Goal: Navigation & Orientation: Find specific page/section

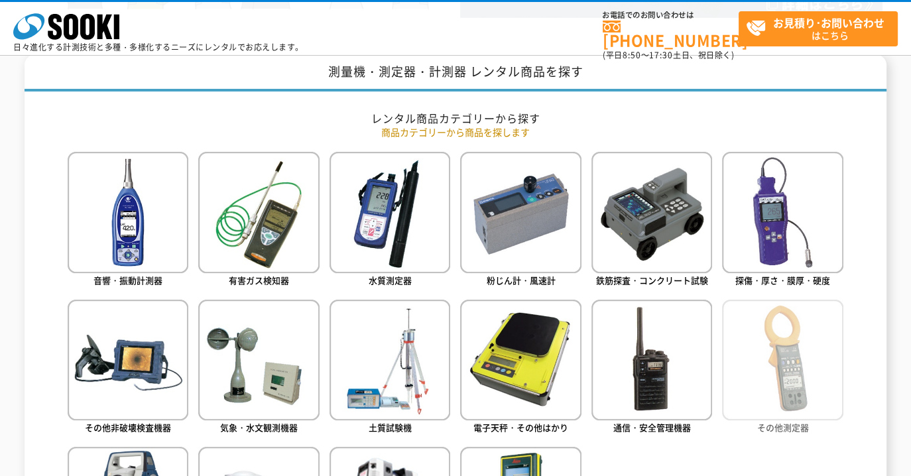
scroll to position [796, 0]
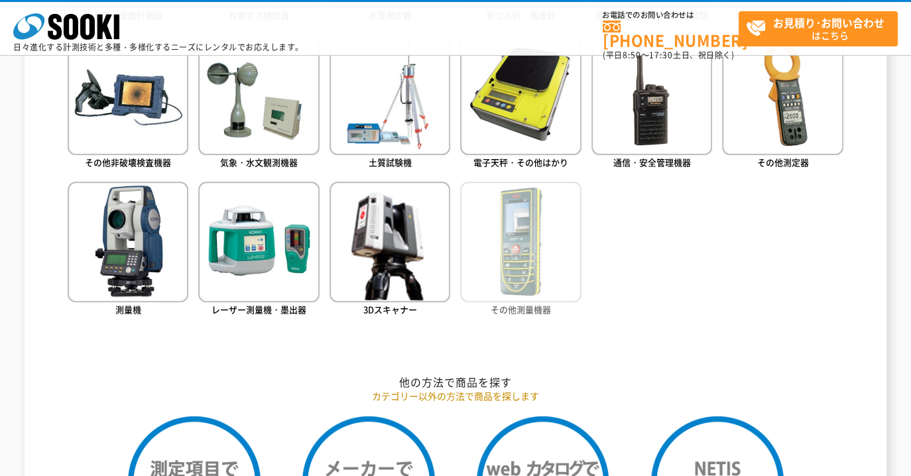
click at [538, 263] on img at bounding box center [520, 242] width 121 height 121
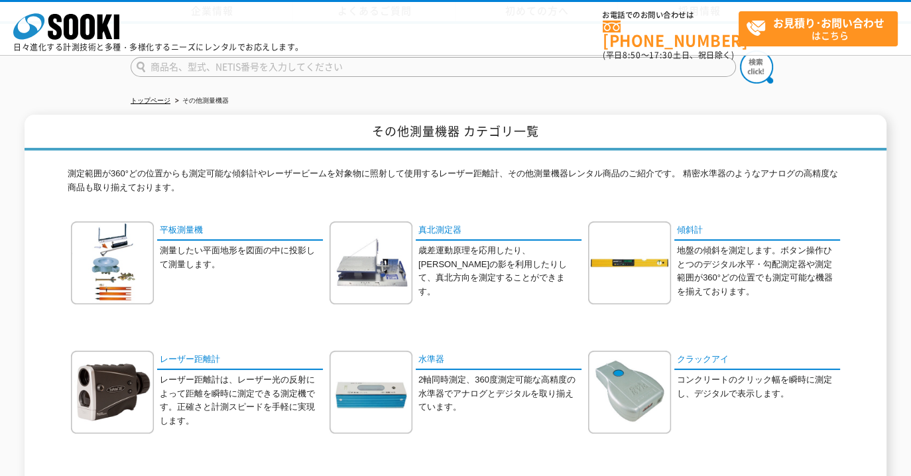
scroll to position [265, 0]
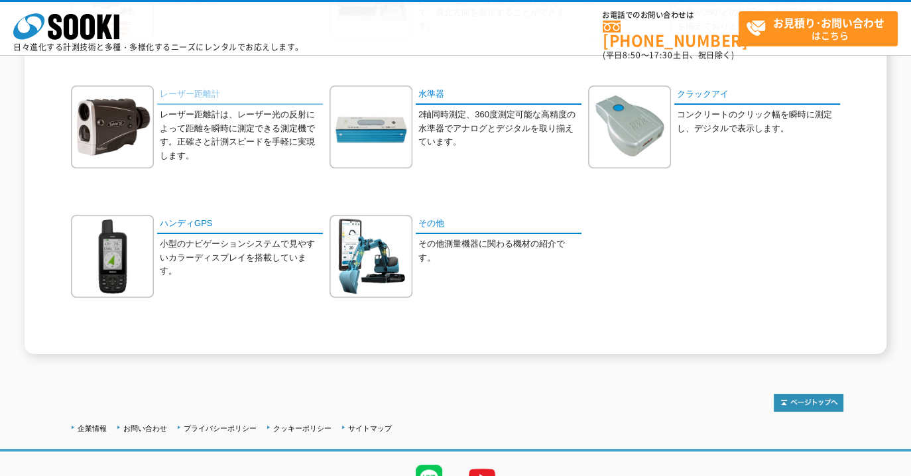
click at [215, 100] on link "レーザー距離計" at bounding box center [240, 95] width 166 height 19
